Goal: Task Accomplishment & Management: Use online tool/utility

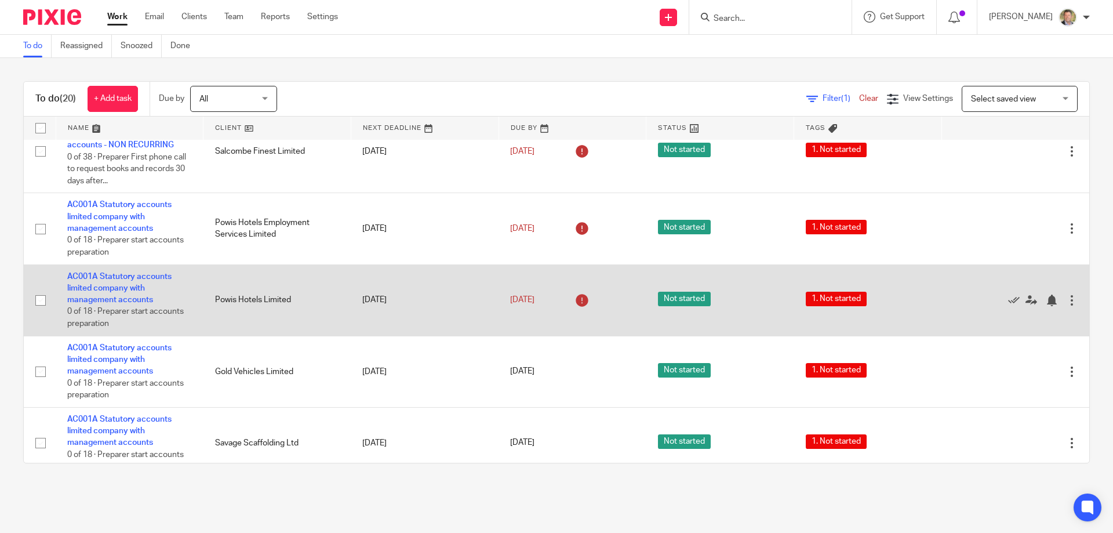
scroll to position [1140, 0]
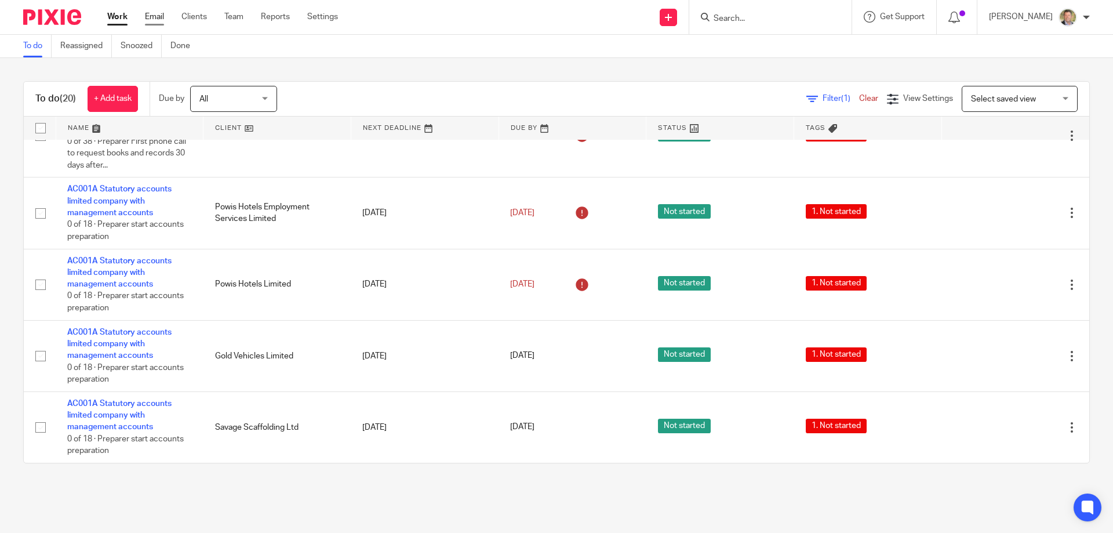
click at [155, 15] on link "Email" at bounding box center [154, 17] width 19 height 12
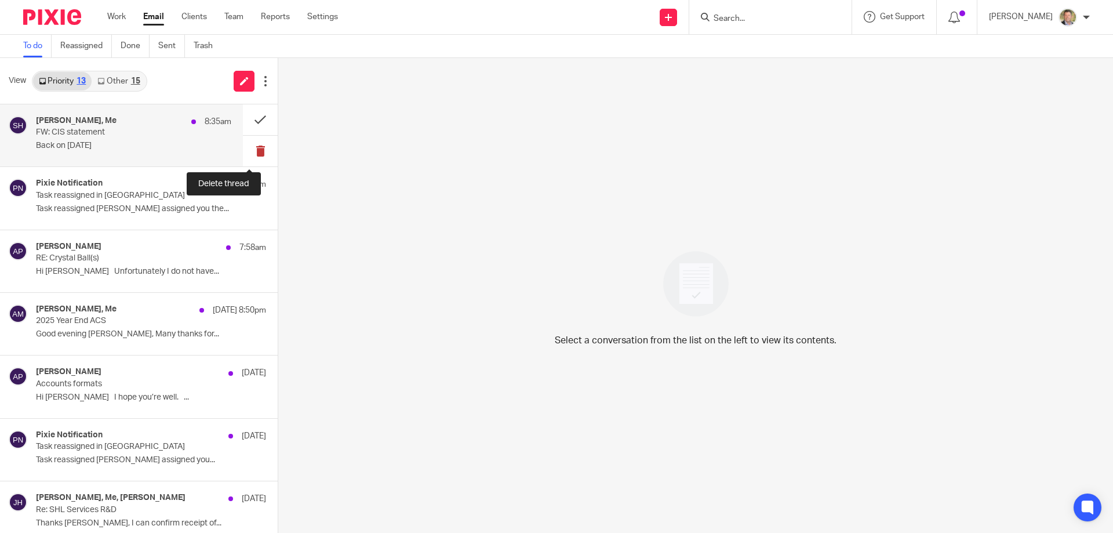
click at [250, 148] on button at bounding box center [260, 151] width 35 height 31
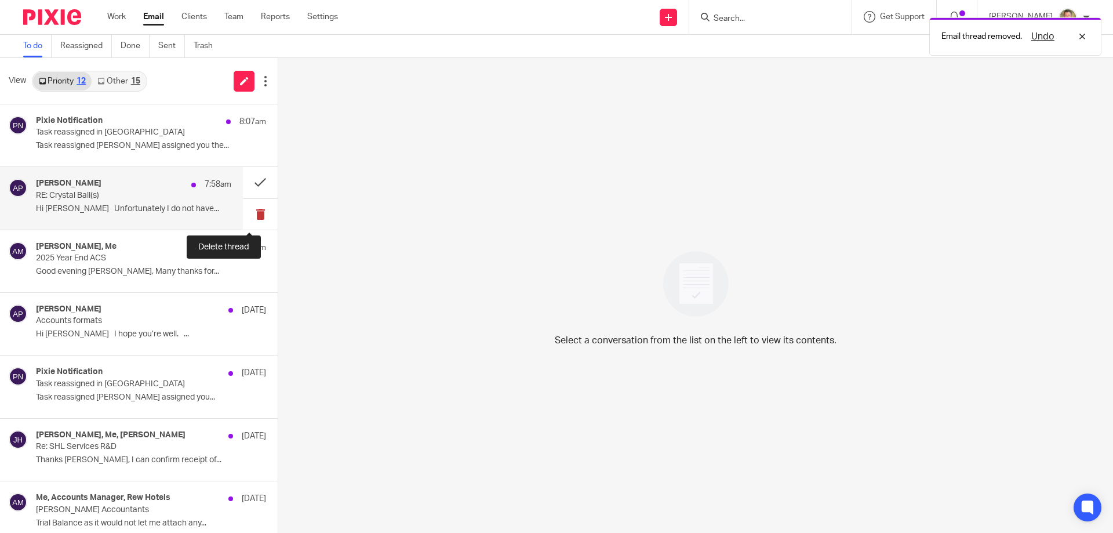
click at [250, 212] on button at bounding box center [260, 214] width 35 height 31
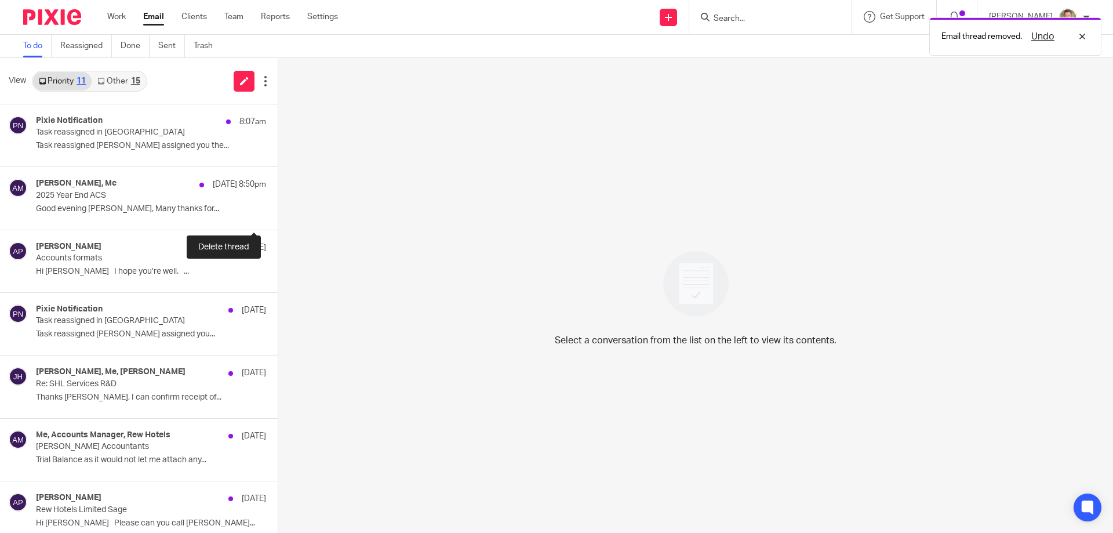
click at [278, 212] on button at bounding box center [282, 214] width 9 height 31
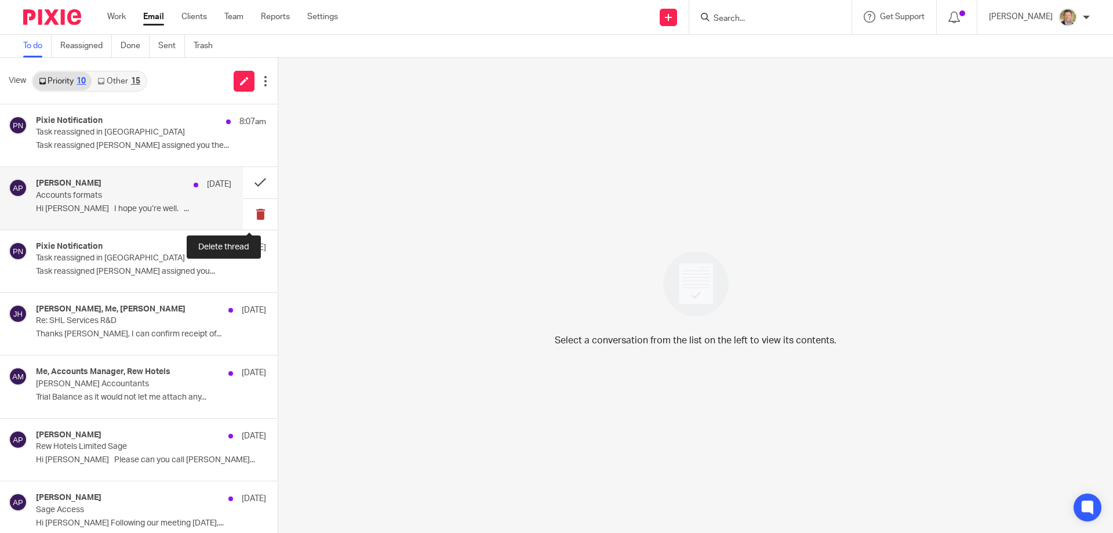
click at [252, 213] on button at bounding box center [260, 214] width 35 height 31
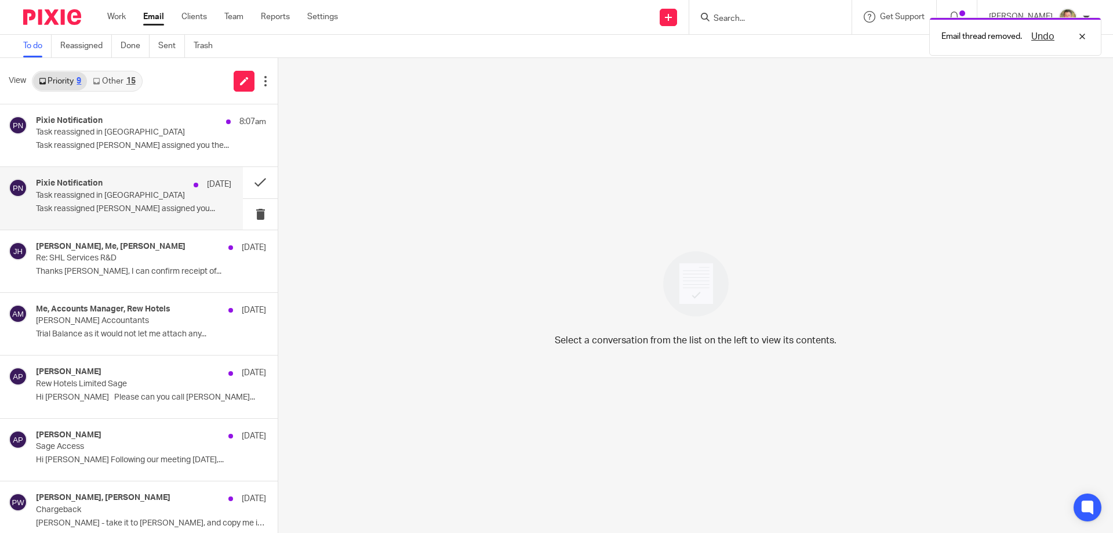
click at [68, 199] on p "Task reassigned in Pixie" at bounding box center [114, 196] width 156 height 10
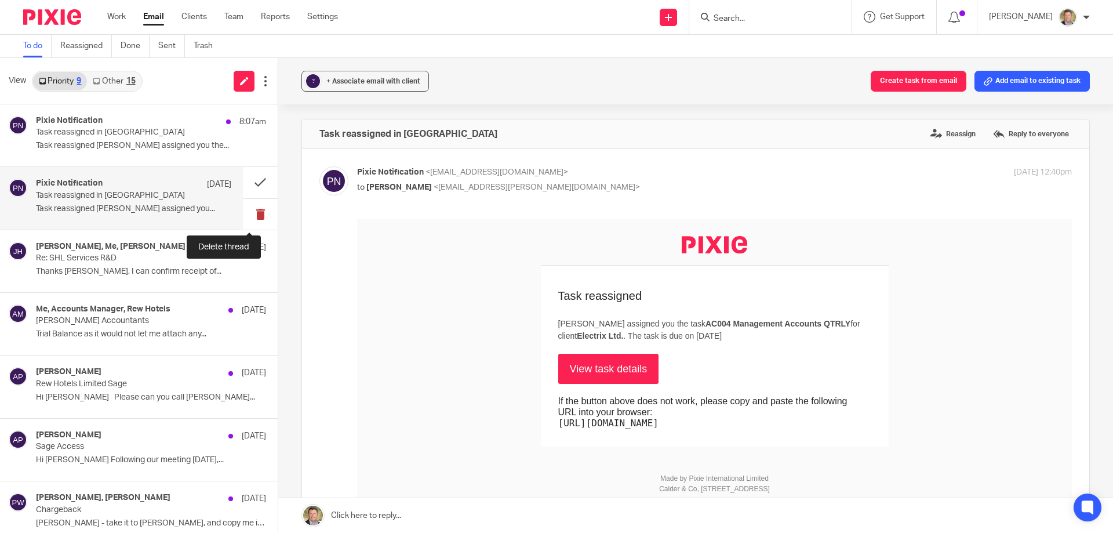
click at [250, 214] on button at bounding box center [260, 214] width 35 height 31
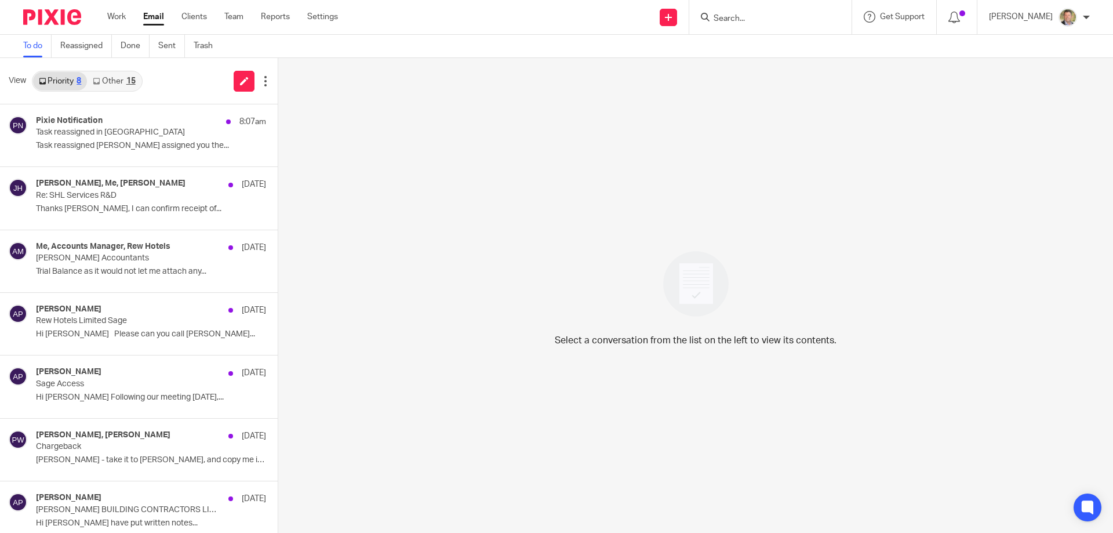
click at [123, 81] on link "Other 15" at bounding box center [114, 81] width 54 height 19
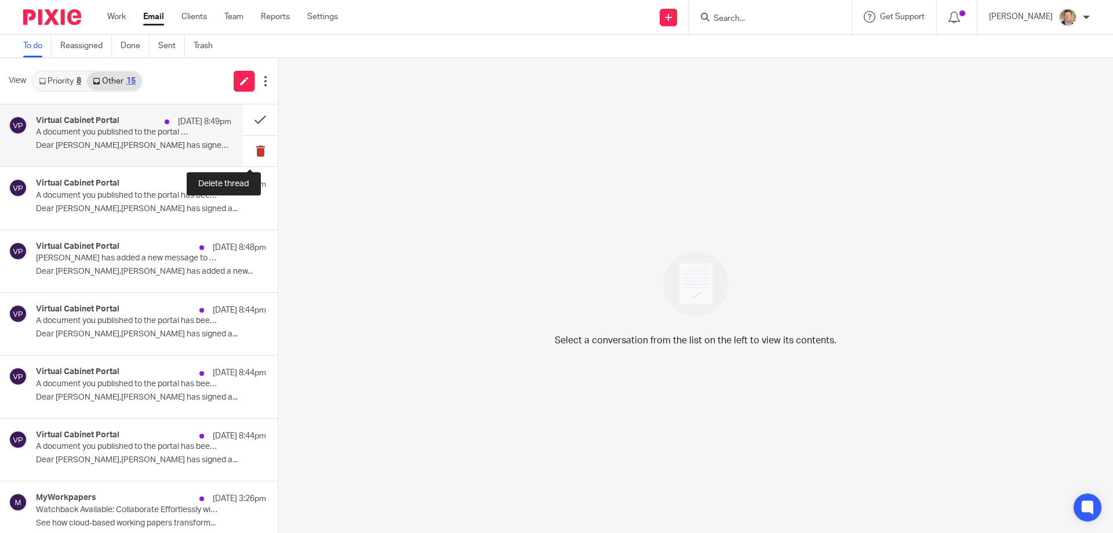
click at [246, 150] on button at bounding box center [260, 151] width 35 height 31
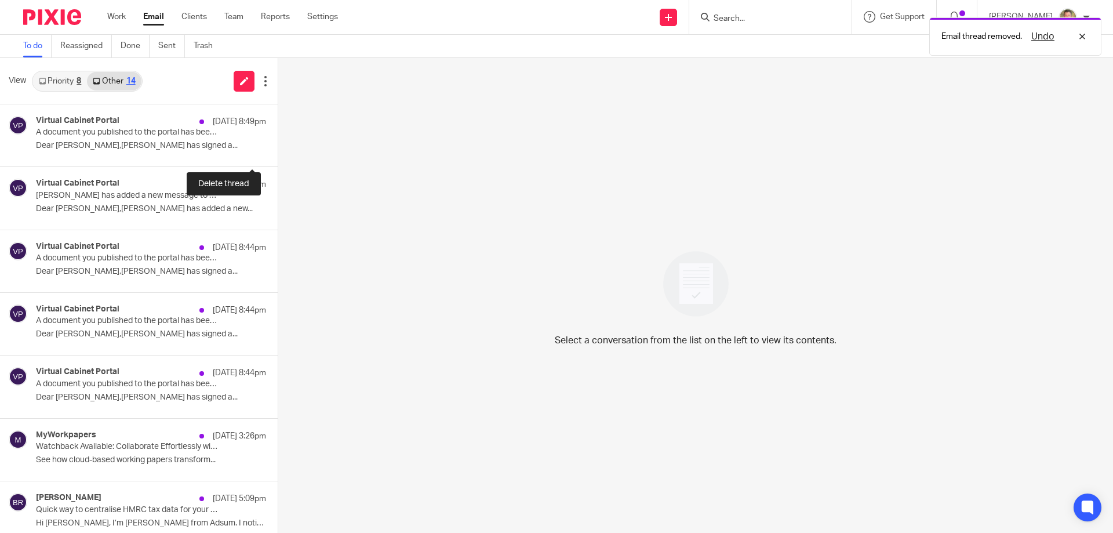
click at [278, 150] on button at bounding box center [282, 151] width 9 height 31
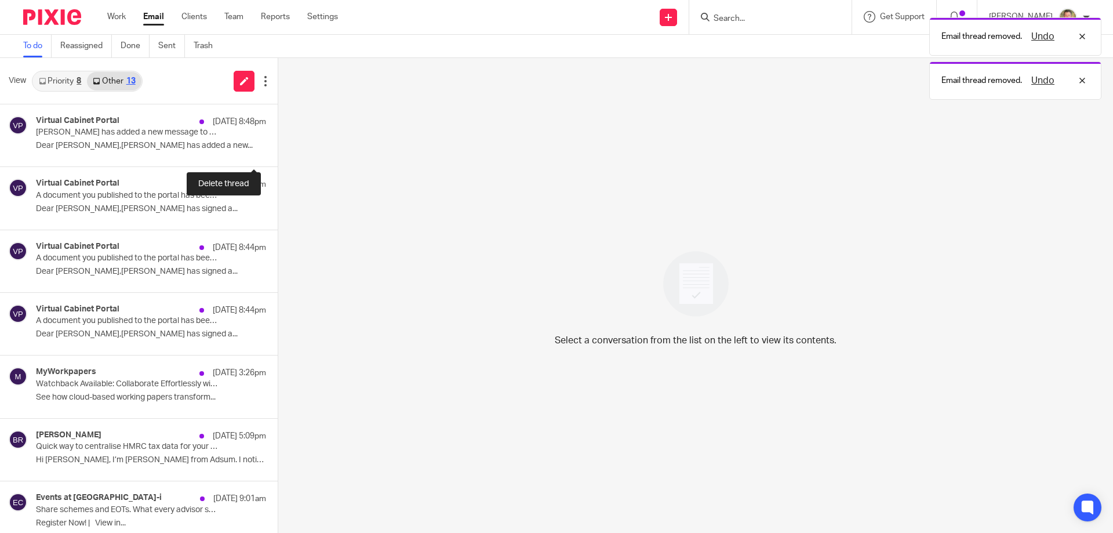
click at [278, 150] on button at bounding box center [282, 151] width 9 height 31
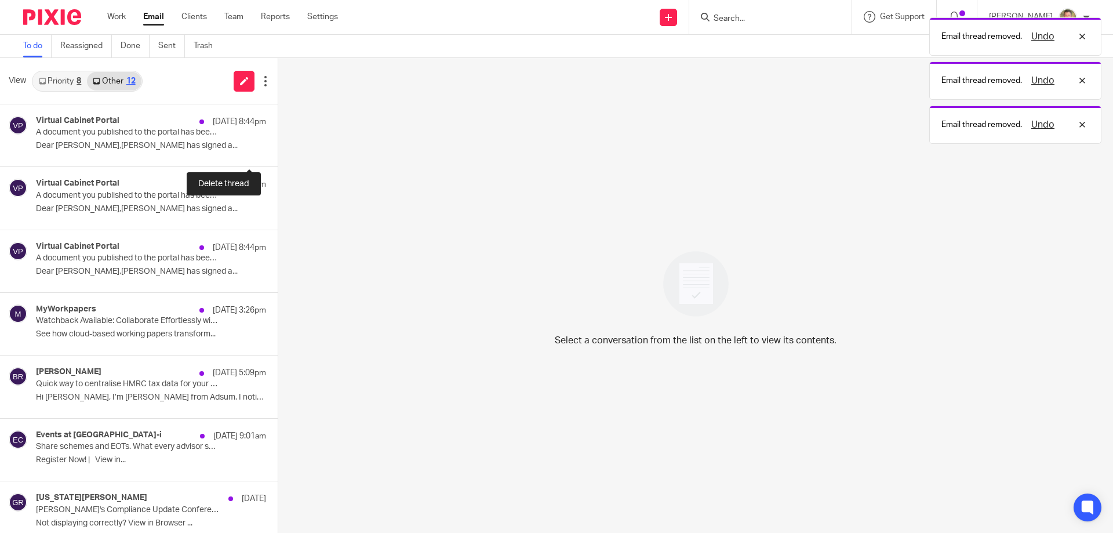
click at [278, 150] on button at bounding box center [282, 151] width 9 height 31
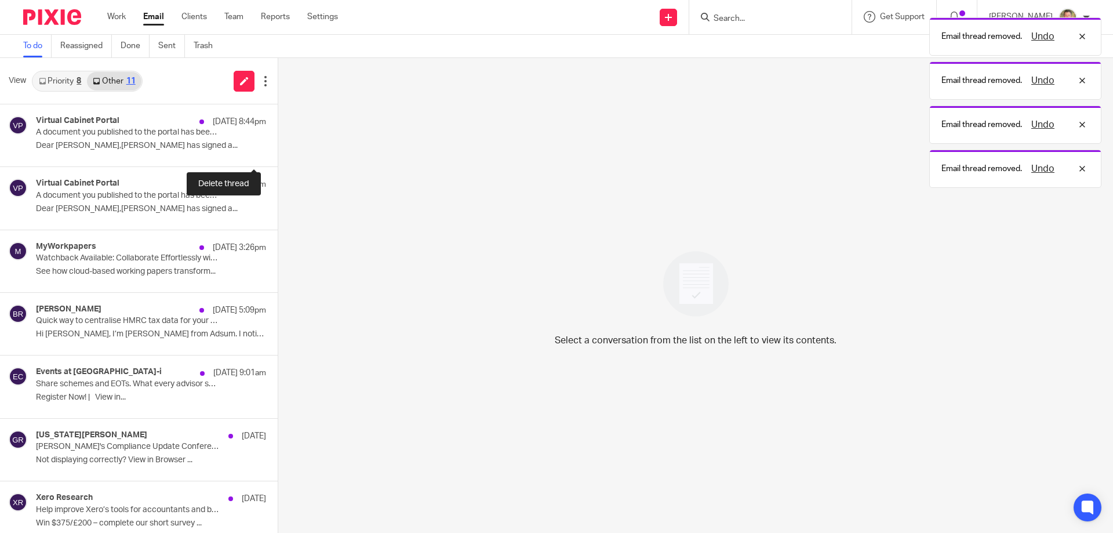
click at [278, 150] on button at bounding box center [282, 151] width 9 height 31
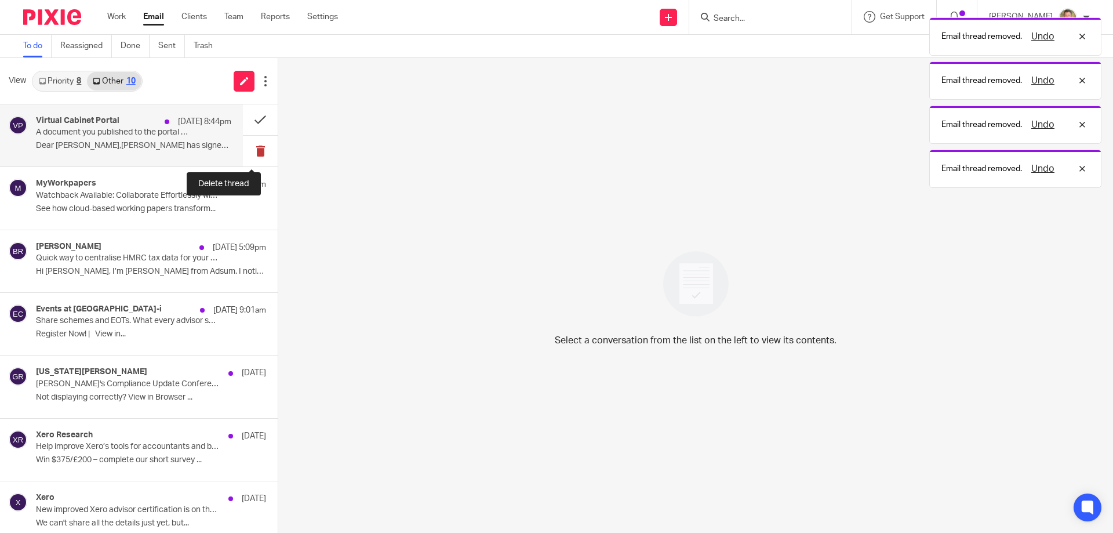
click at [252, 150] on button at bounding box center [260, 151] width 35 height 31
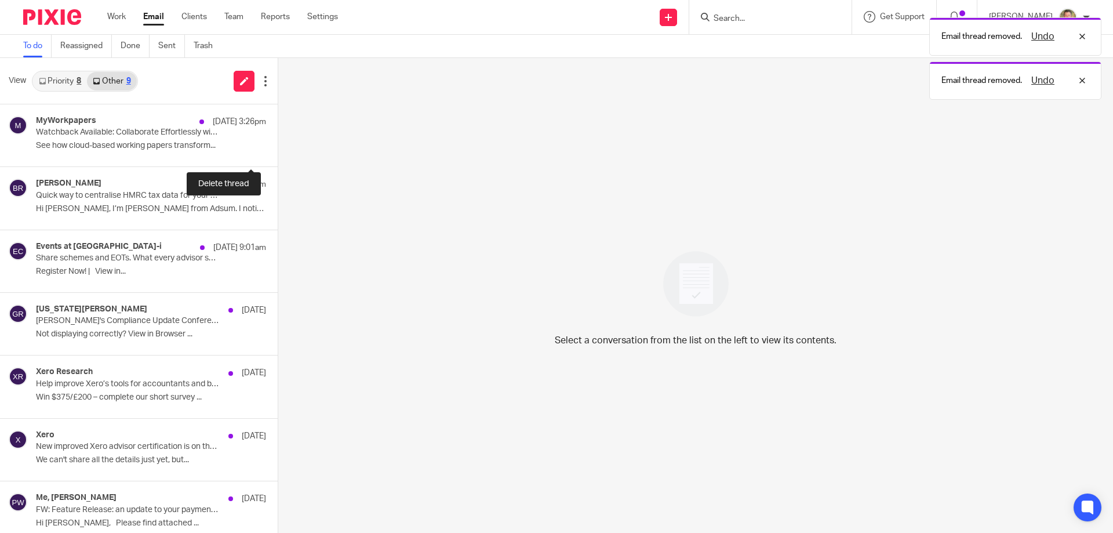
click at [278, 150] on button at bounding box center [282, 151] width 9 height 31
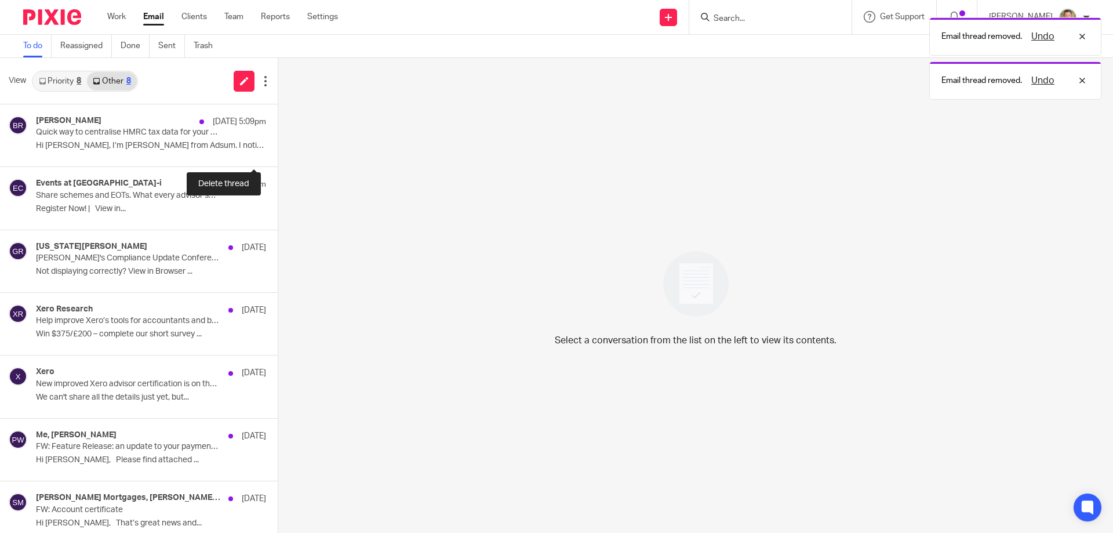
click at [278, 150] on button at bounding box center [282, 151] width 9 height 31
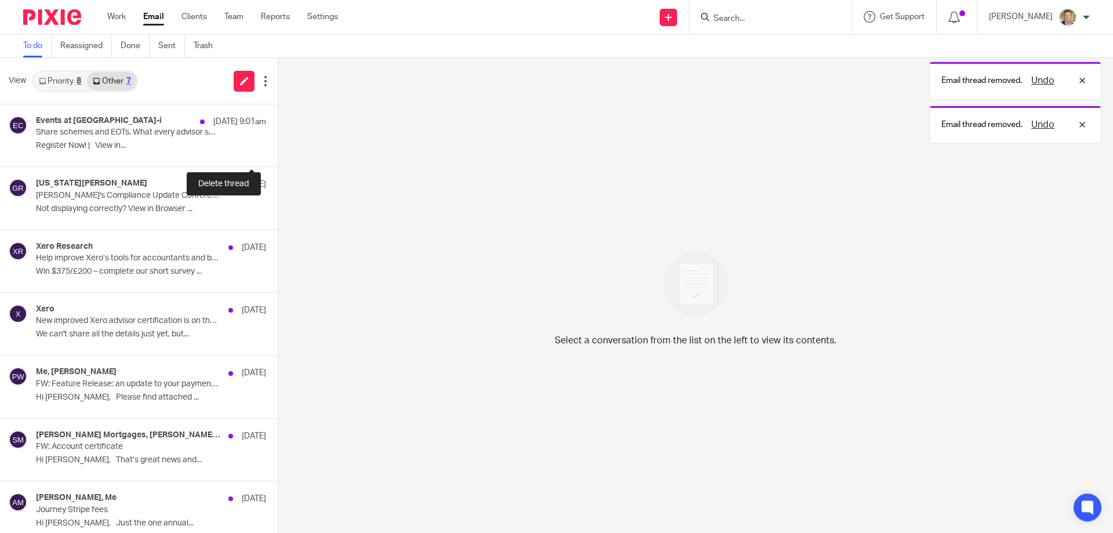
click at [278, 150] on button at bounding box center [282, 151] width 9 height 31
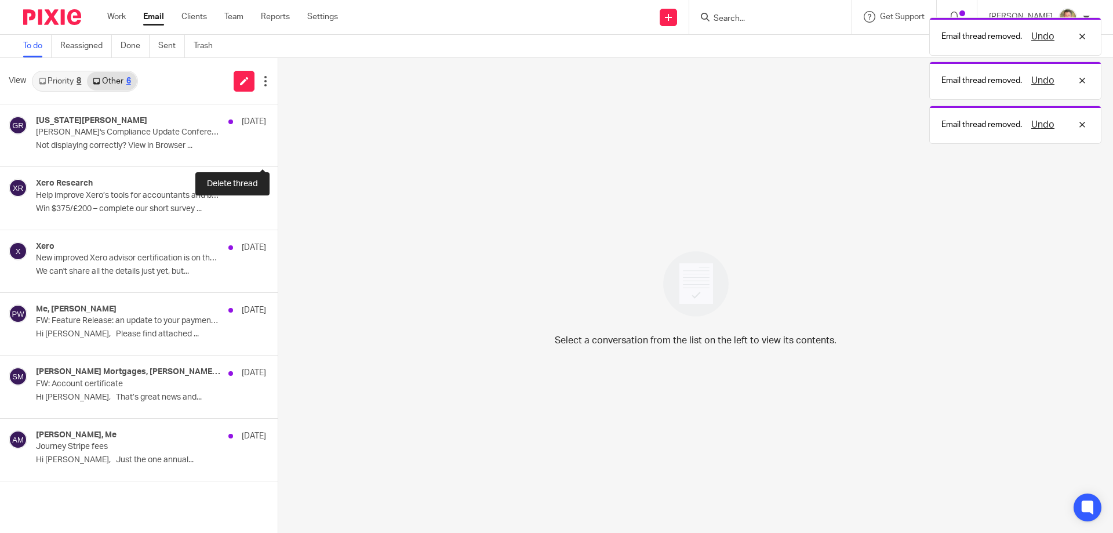
click at [278, 150] on button at bounding box center [282, 151] width 9 height 31
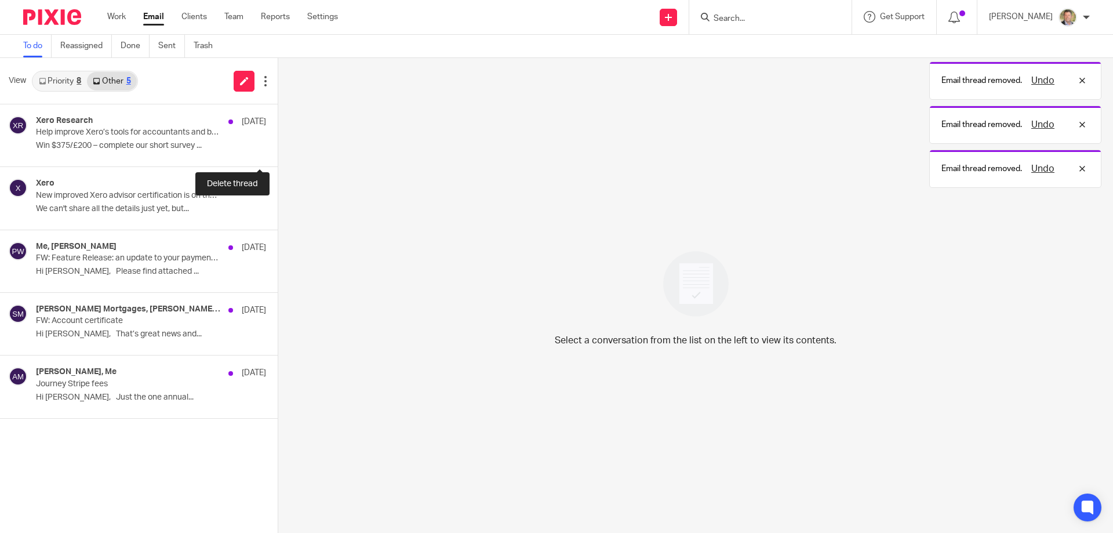
click at [278, 150] on button at bounding box center [282, 151] width 9 height 31
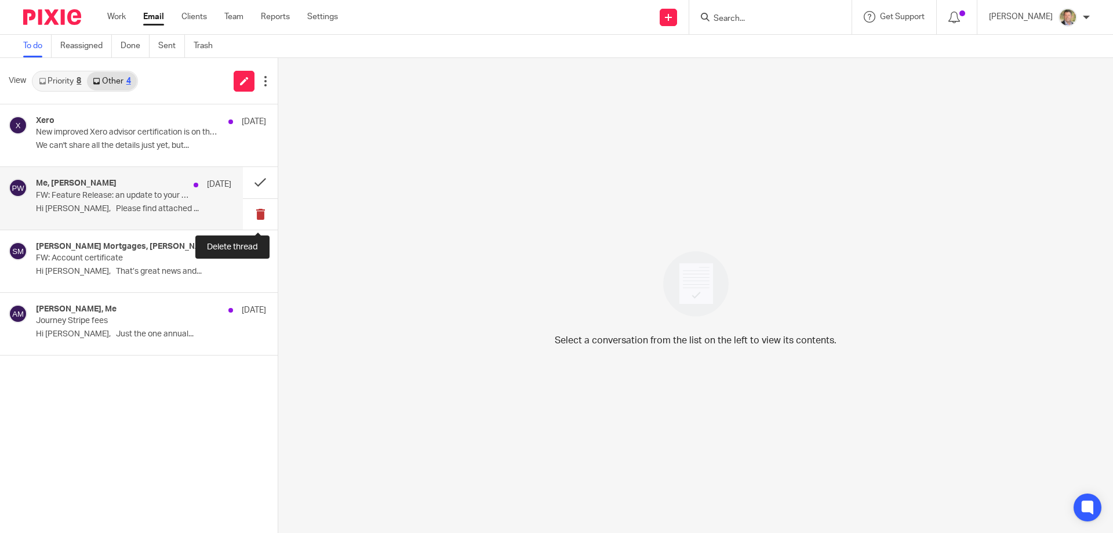
click at [257, 211] on button at bounding box center [260, 214] width 35 height 31
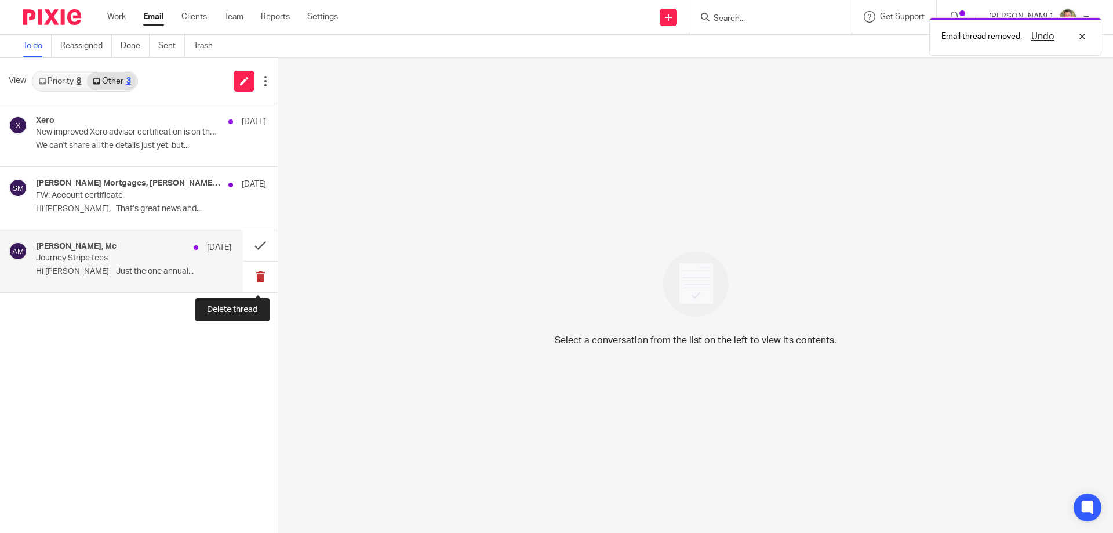
click at [261, 275] on button at bounding box center [260, 276] width 35 height 31
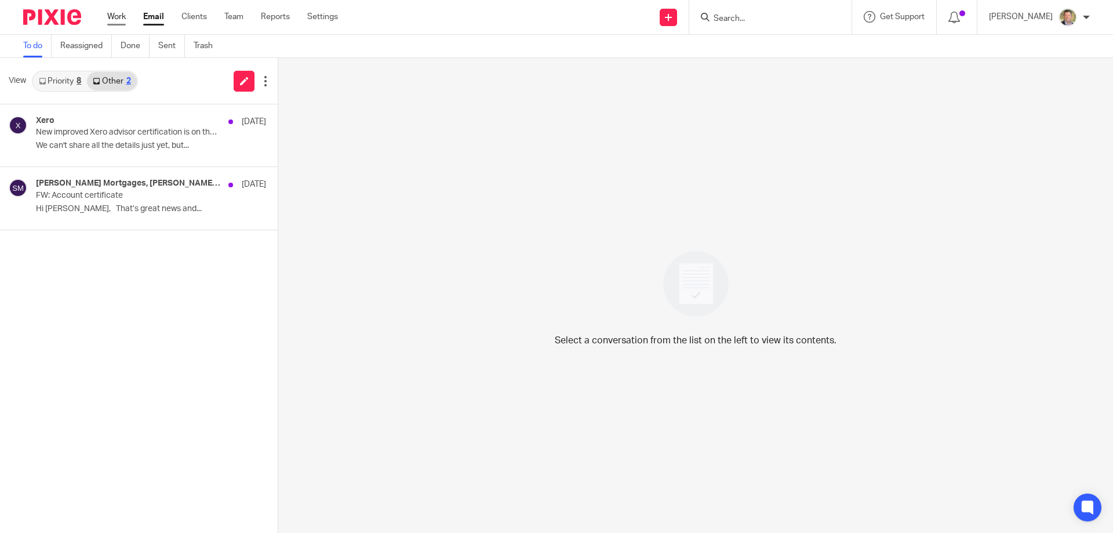
click at [115, 15] on link "Work" at bounding box center [116, 17] width 19 height 12
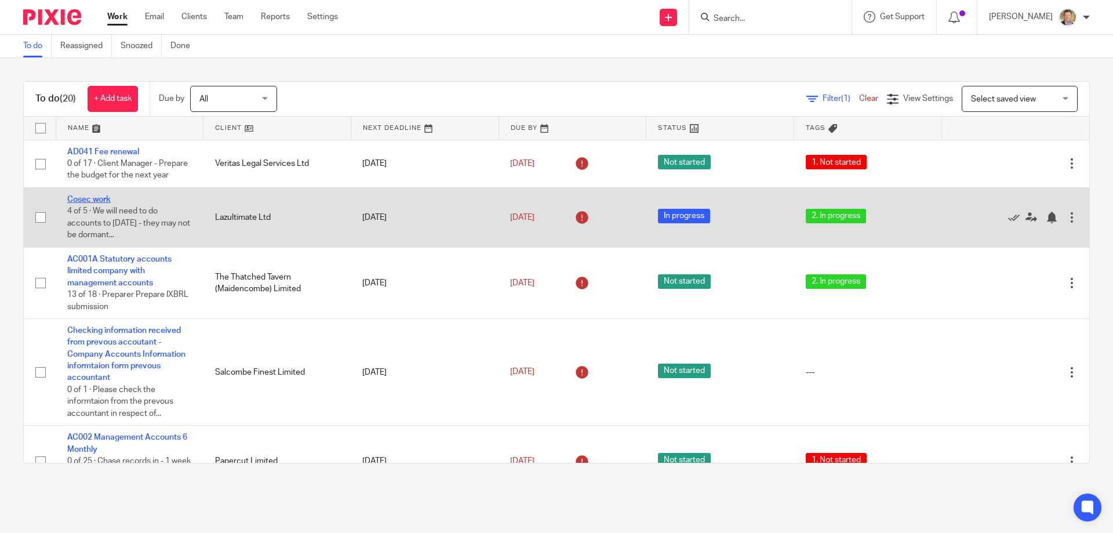
click at [93, 203] on link "Cosec work" at bounding box center [88, 199] width 43 height 8
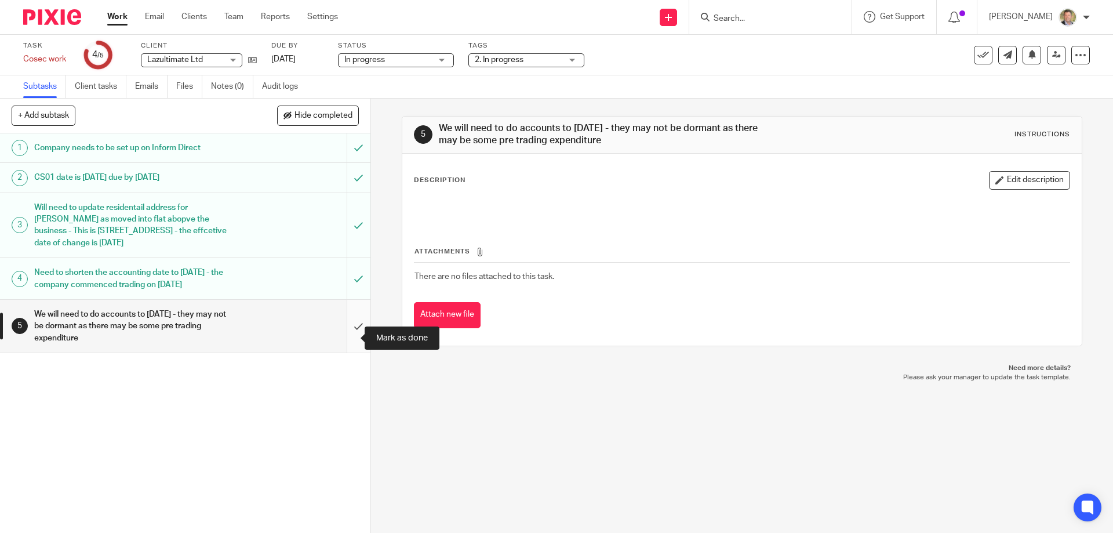
click at [347, 337] on input "submit" at bounding box center [185, 326] width 370 height 53
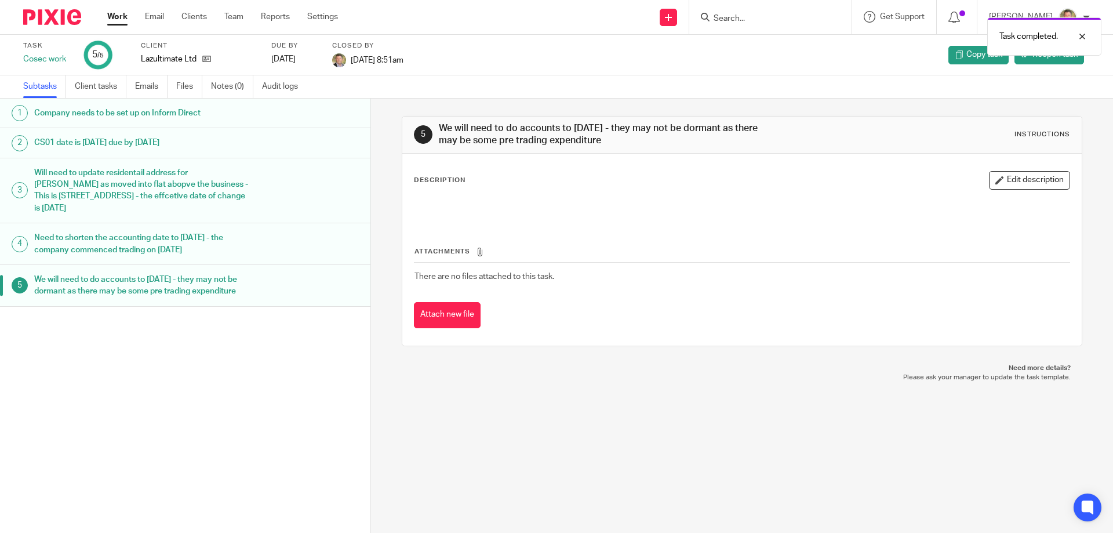
click at [116, 16] on link "Work" at bounding box center [117, 17] width 20 height 12
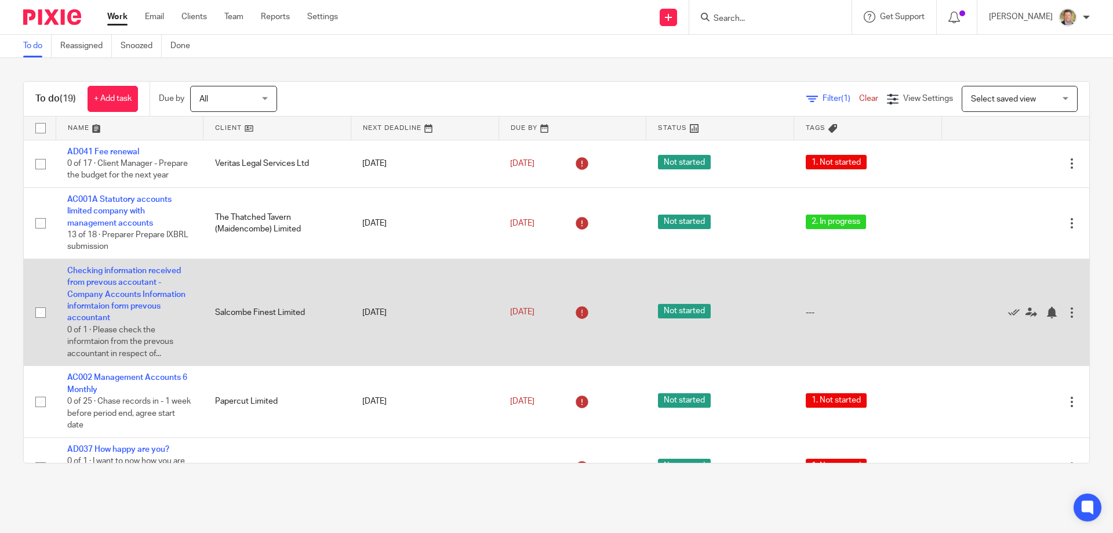
scroll to position [58, 0]
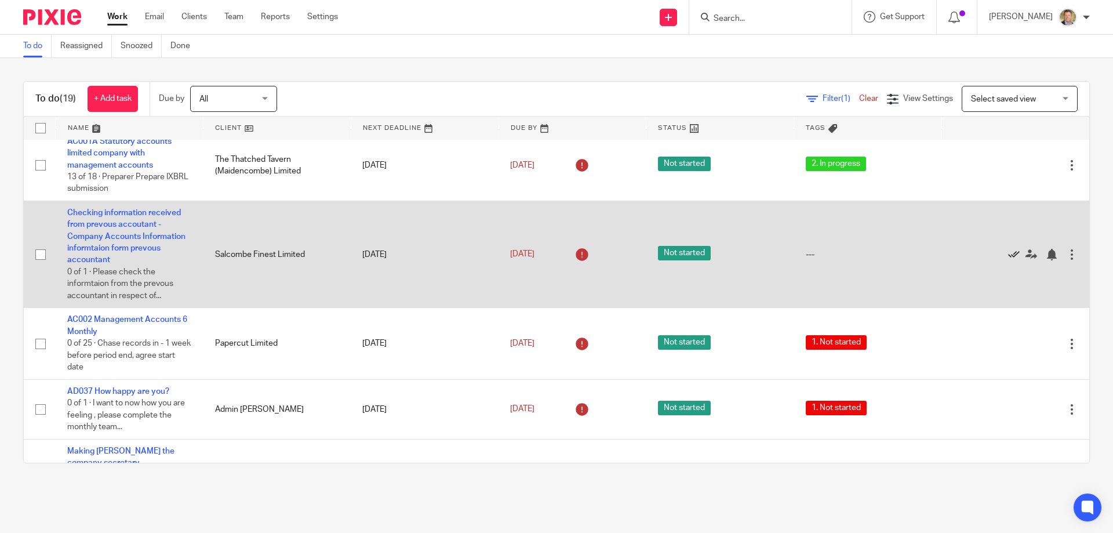
click at [1008, 260] on icon at bounding box center [1014, 255] width 12 height 12
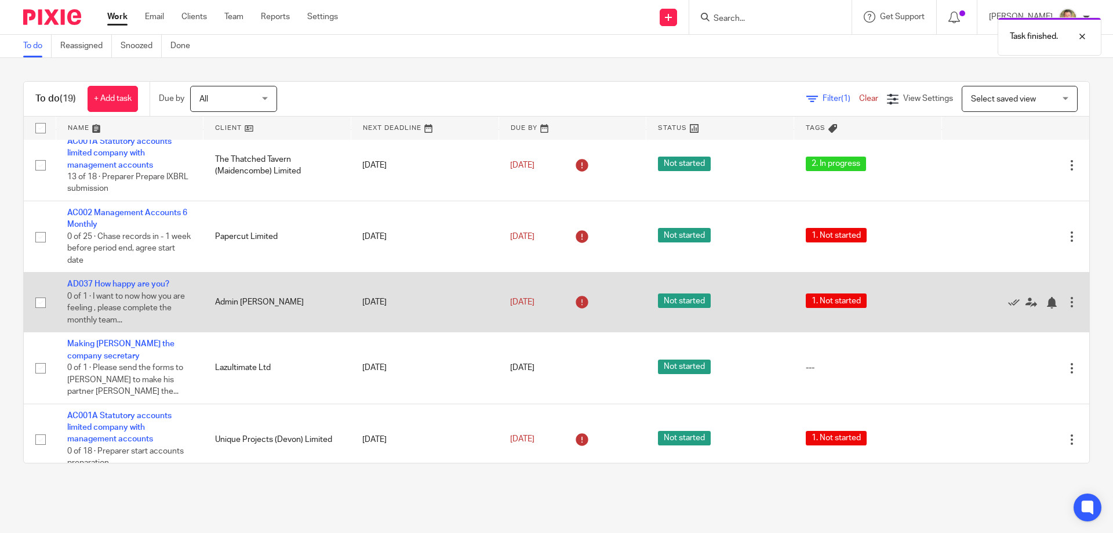
scroll to position [116, 0]
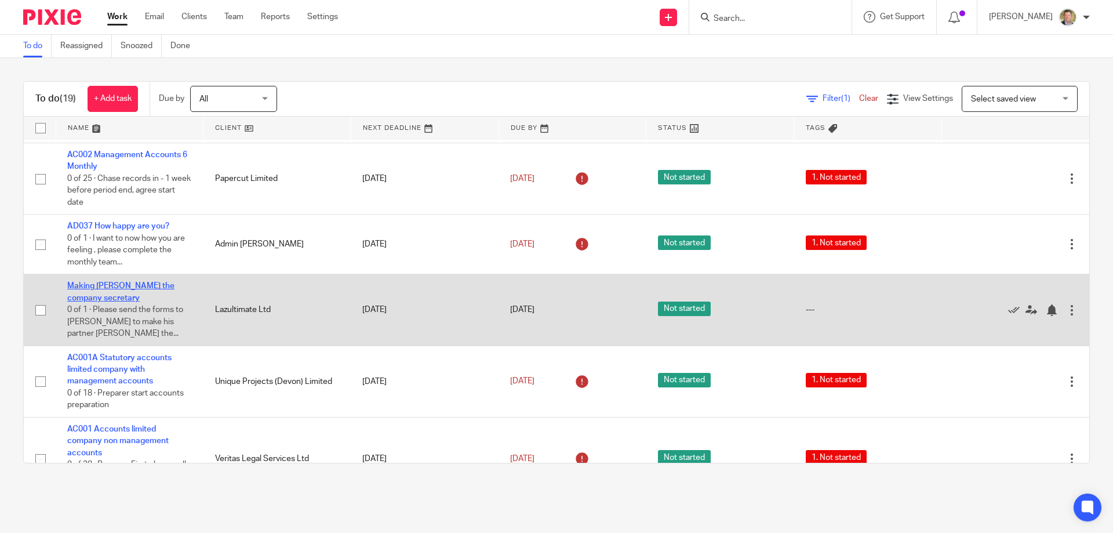
click at [118, 300] on link "Making [PERSON_NAME] the company secretary" at bounding box center [120, 292] width 107 height 20
